Goal: Transaction & Acquisition: Purchase product/service

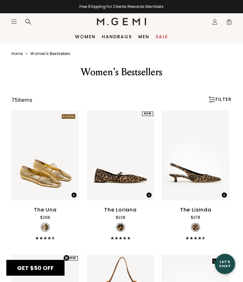
click at [160, 34] on link "Sale" at bounding box center [162, 36] width 12 height 5
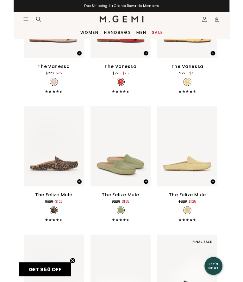
scroll to position [495, 0]
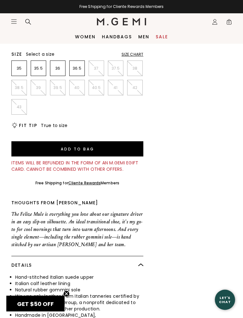
scroll to position [213, 0]
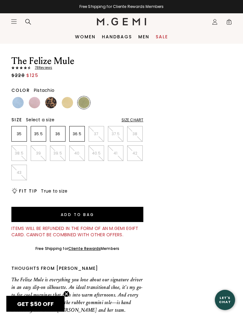
click at [15, 101] on img at bounding box center [17, 102] width 11 height 11
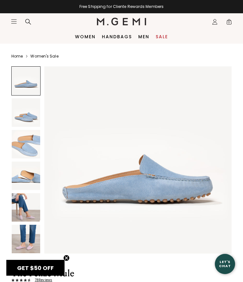
click at [39, 270] on span "GET $50 OFF" at bounding box center [35, 268] width 37 height 8
